Goal: Information Seeking & Learning: Learn about a topic

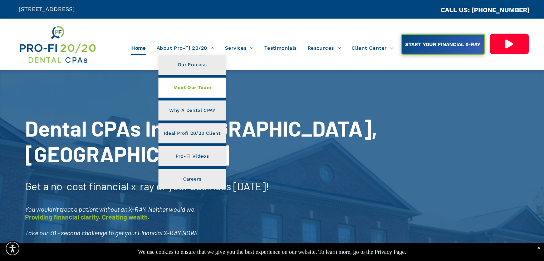
click at [202, 84] on span "Meet Our Team" at bounding box center [192, 87] width 38 height 9
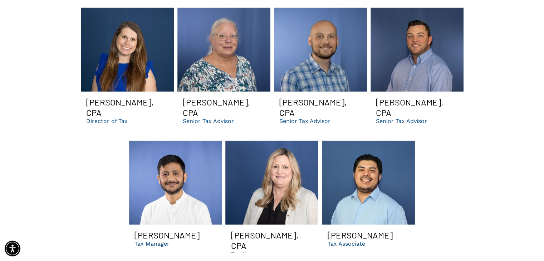
scroll to position [999, 0]
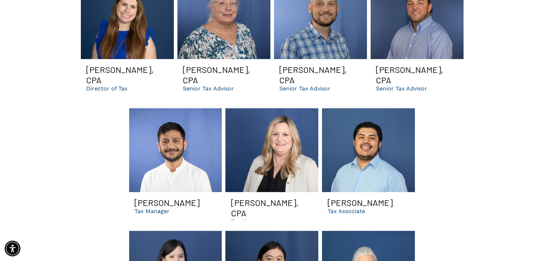
click at [366, 142] on link "Man with dark hair and beard smiles broadly in light blue shirt against blue ba…" at bounding box center [368, 150] width 93 height 84
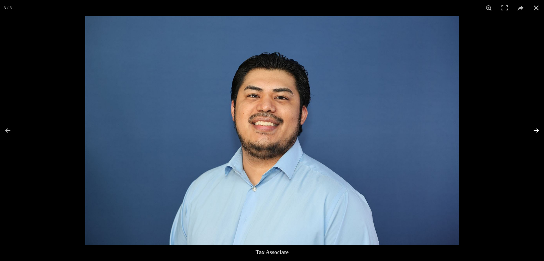
click at [538, 130] on button at bounding box center [531, 131] width 25 height 36
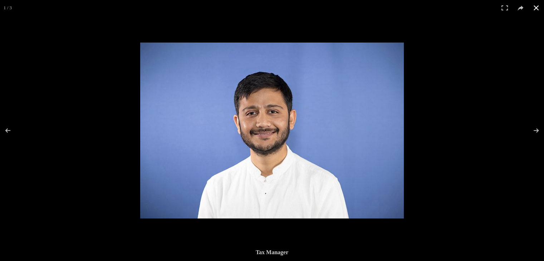
click at [535, 6] on button at bounding box center [536, 8] width 16 height 16
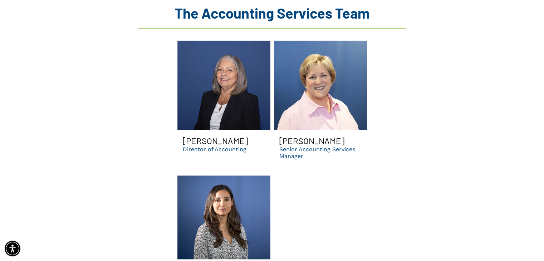
scroll to position [1379, 0]
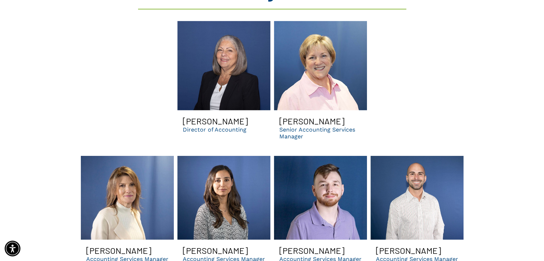
click at [207, 53] on link "Evelyn smiling | Dental tax consultants for dsos | bank loan assistance and pra…" at bounding box center [223, 65] width 93 height 89
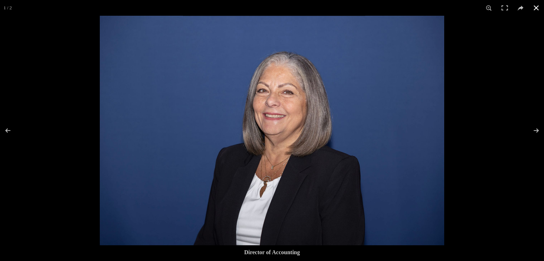
click at [537, 5] on button at bounding box center [536, 8] width 16 height 16
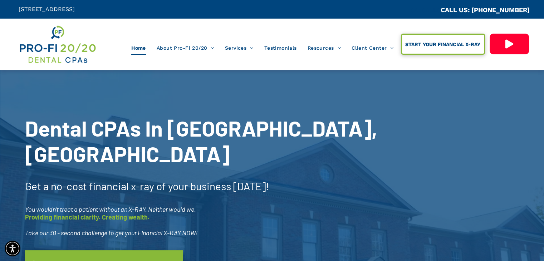
click at [455, 49] on span "START YOUR FINANCIAL X-RAY" at bounding box center [443, 44] width 80 height 13
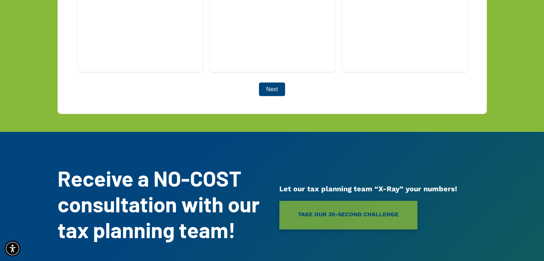
scroll to position [1984, 0]
